Goal: Understand process/instructions: Learn how to perform a task or action

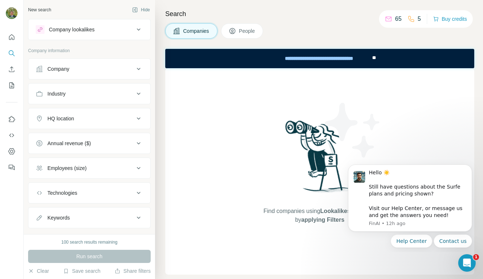
click at [362, 246] on div "Help Center Contact us" at bounding box center [410, 240] width 124 height 13
click at [470, 168] on icon "Dismiss notification" at bounding box center [470, 166] width 4 height 4
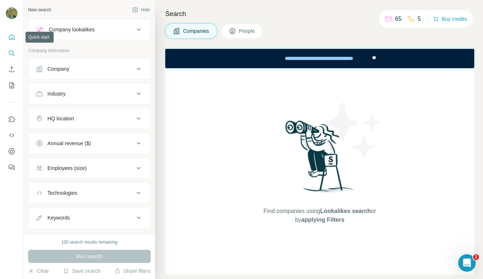
click at [12, 36] on icon "Quick start" at bounding box center [11, 37] width 7 height 7
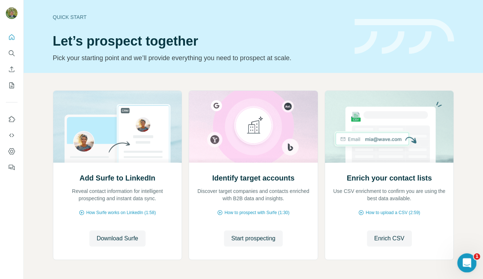
click at [470, 264] on div "Open Intercom Messenger" at bounding box center [466, 262] width 24 height 24
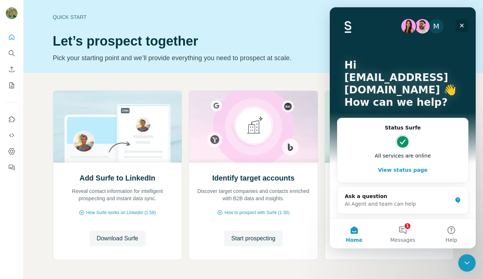
click at [461, 25] on icon "Close" at bounding box center [462, 26] width 4 height 4
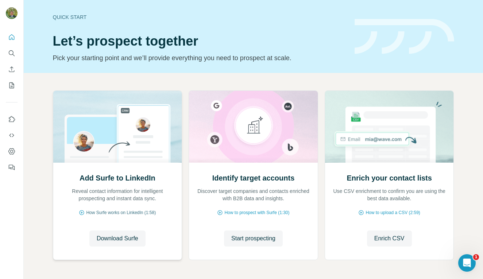
click at [124, 212] on span "How Surfe works on LinkedIn (1:58)" at bounding box center [121, 212] width 70 height 7
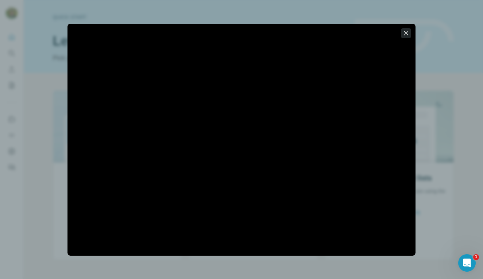
click at [405, 36] on icon "button" at bounding box center [405, 33] width 7 height 7
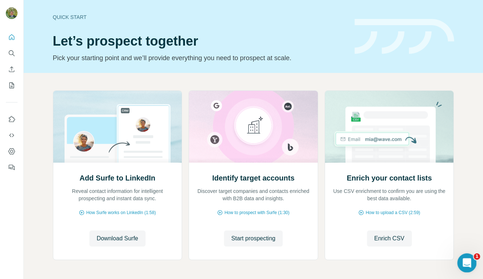
click at [464, 262] on icon "Open Intercom Messenger" at bounding box center [466, 262] width 12 height 12
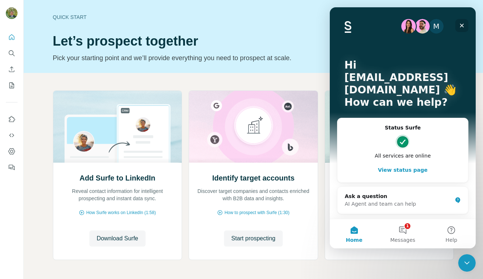
click at [462, 26] on icon "Close" at bounding box center [462, 26] width 4 height 4
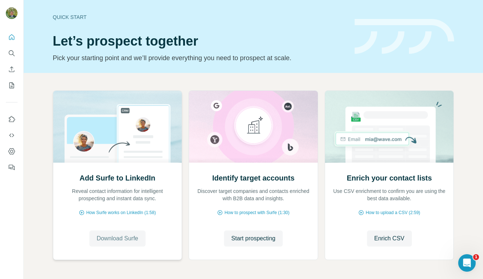
click at [119, 233] on button "Download Surfe" at bounding box center [117, 238] width 56 height 16
